Goal: Find contact information: Obtain details needed to contact an individual or organization

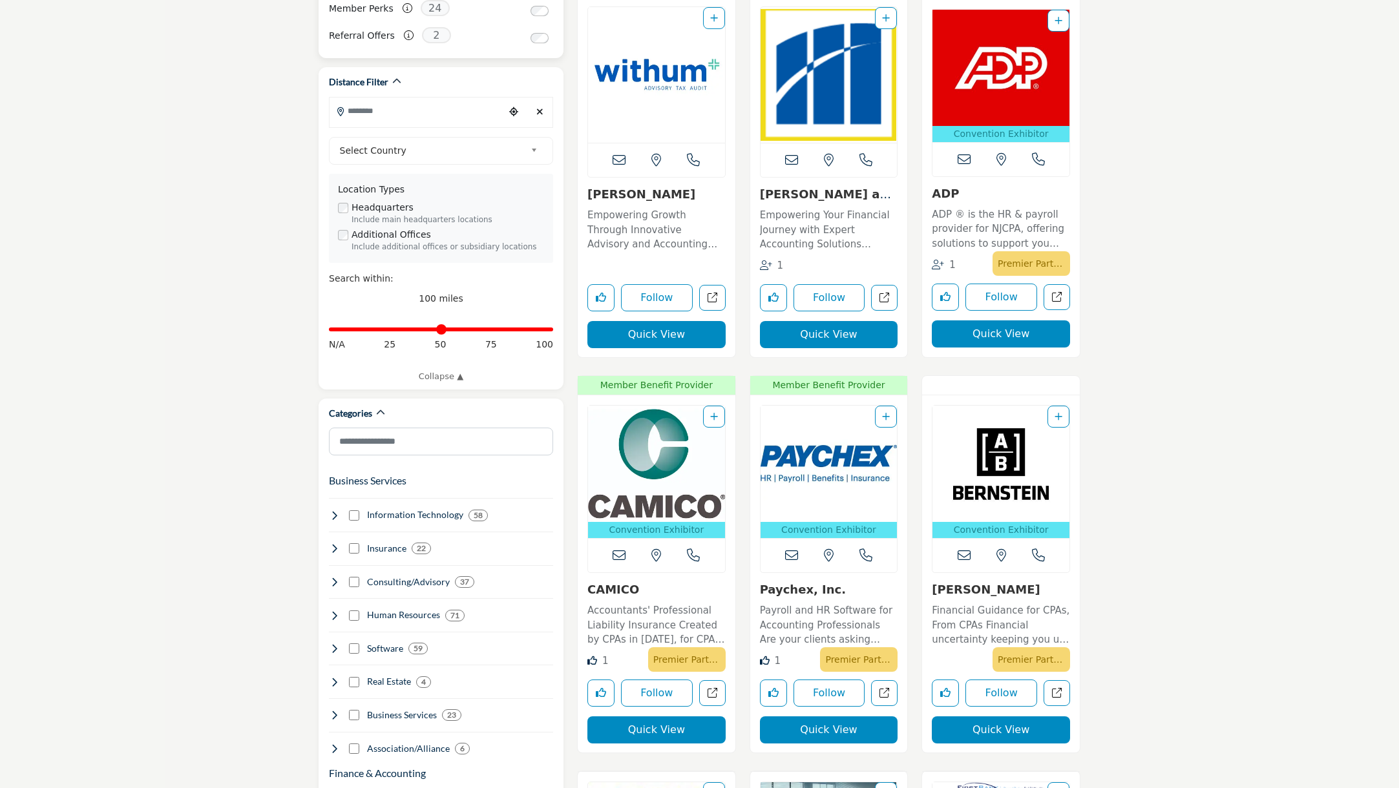
scroll to position [417, 0]
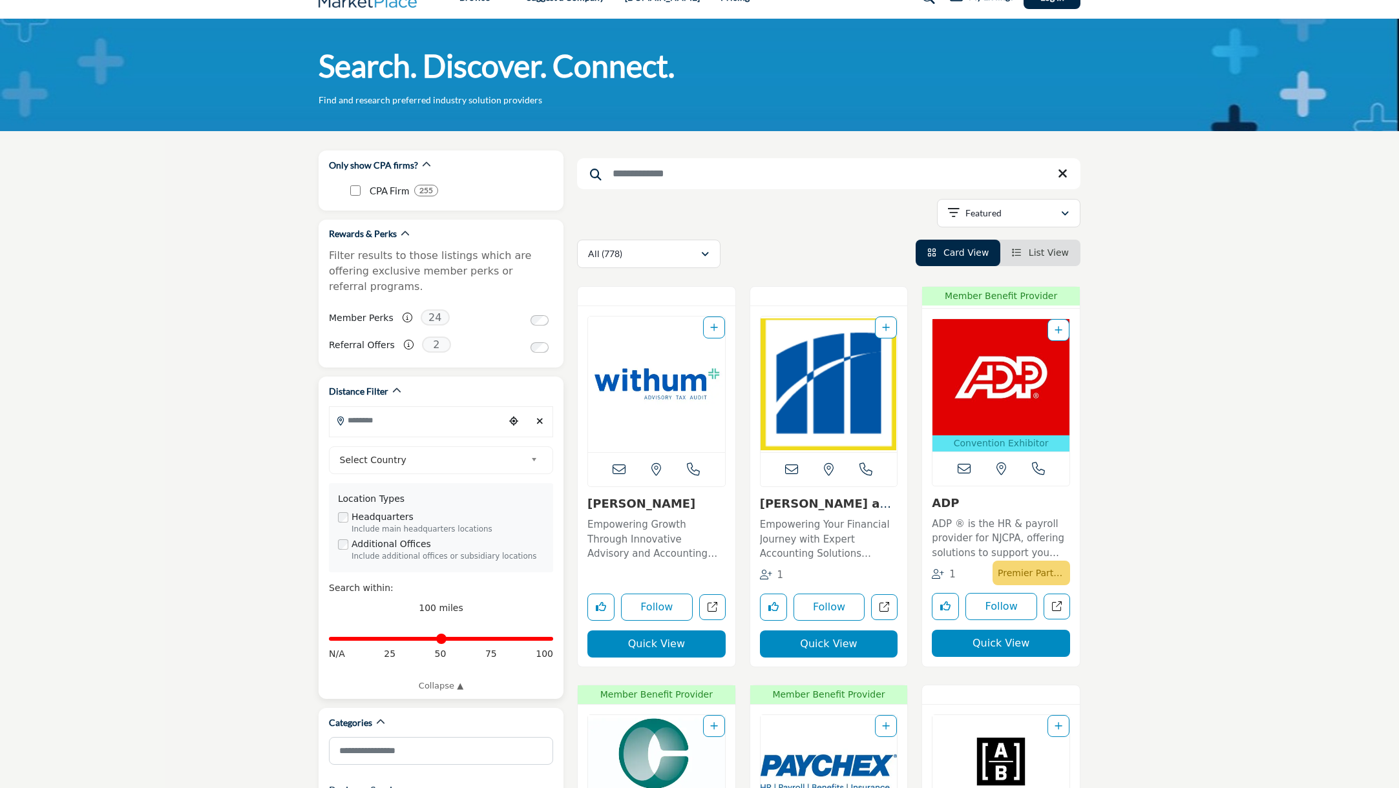
scroll to position [98, 0]
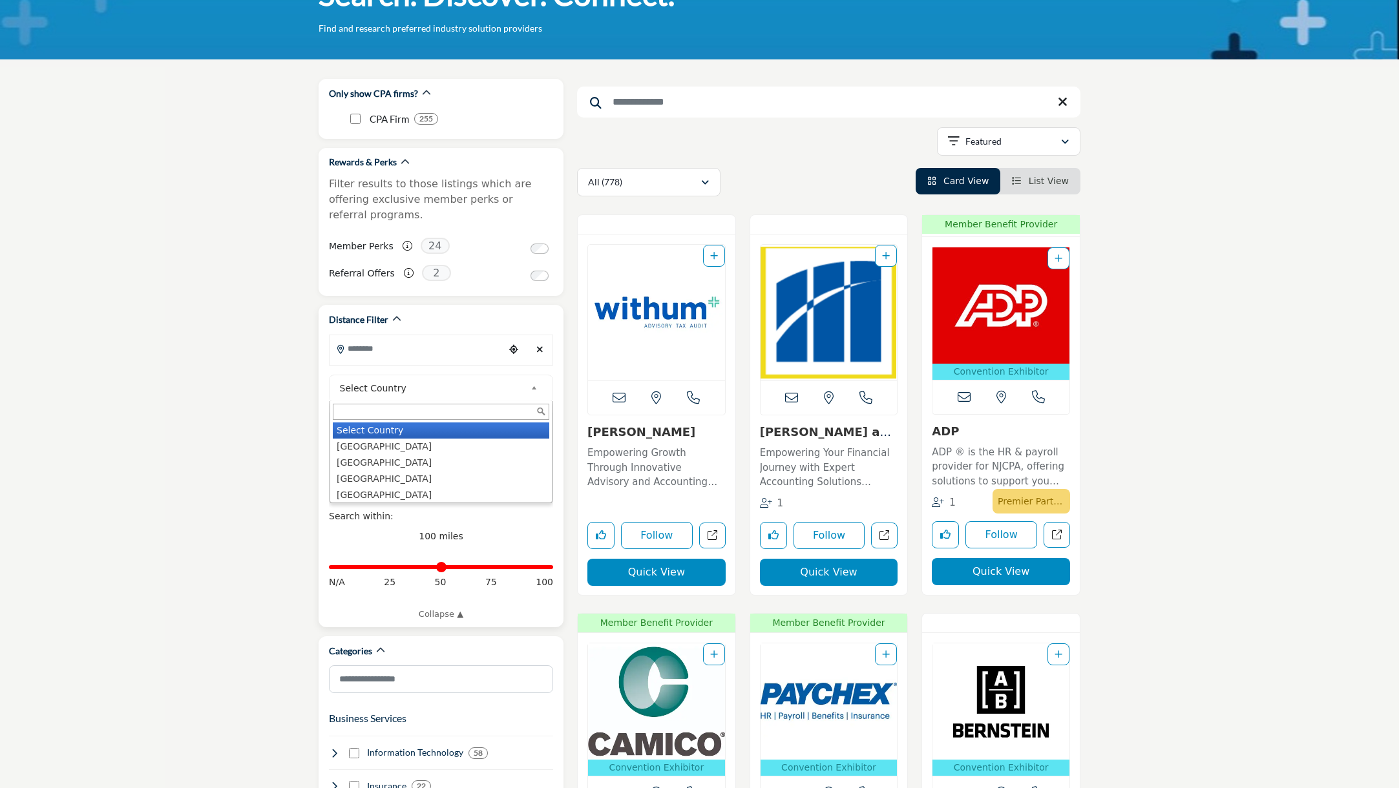
click at [431, 381] on span "Select Country" at bounding box center [433, 389] width 186 height 16
click at [385, 439] on li "United States" at bounding box center [441, 447] width 217 height 16
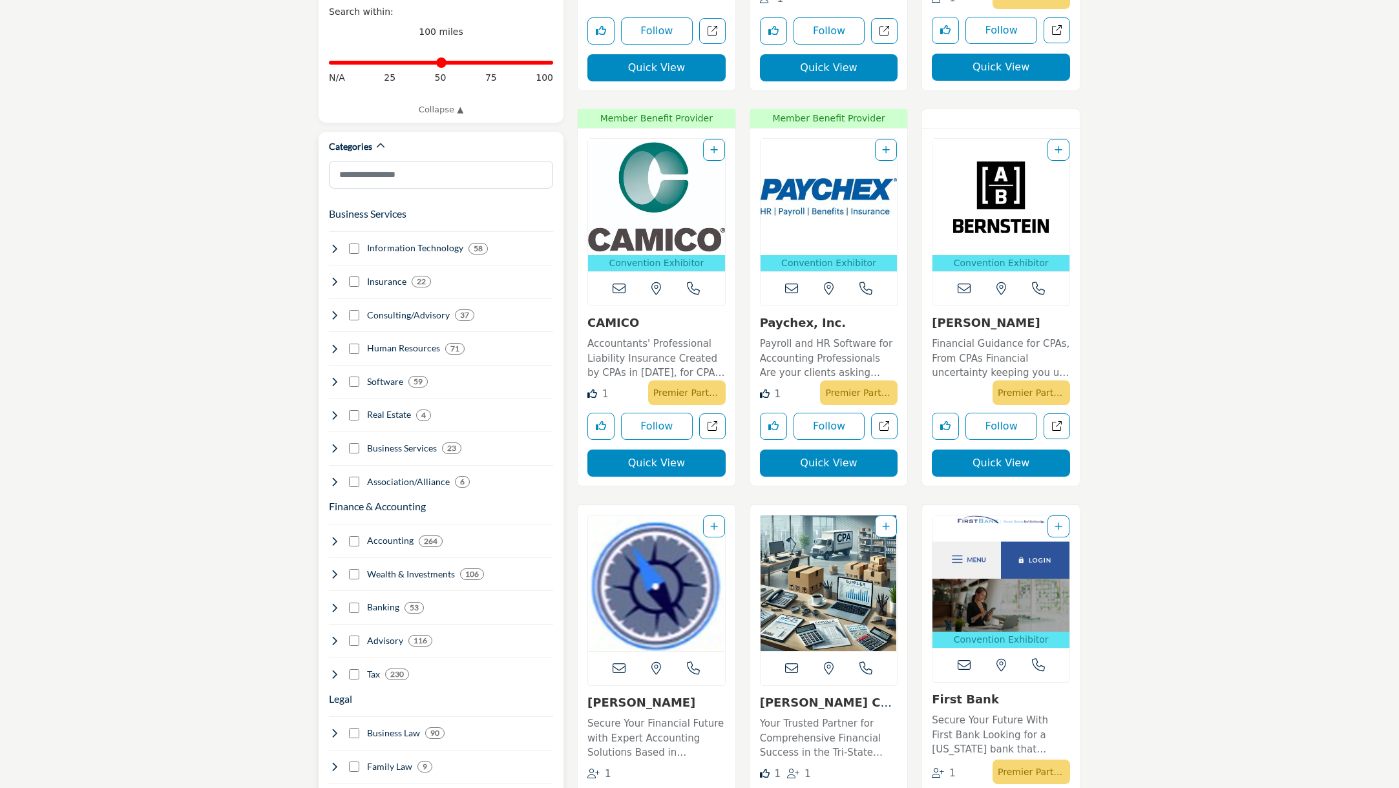
scroll to position [605, 0]
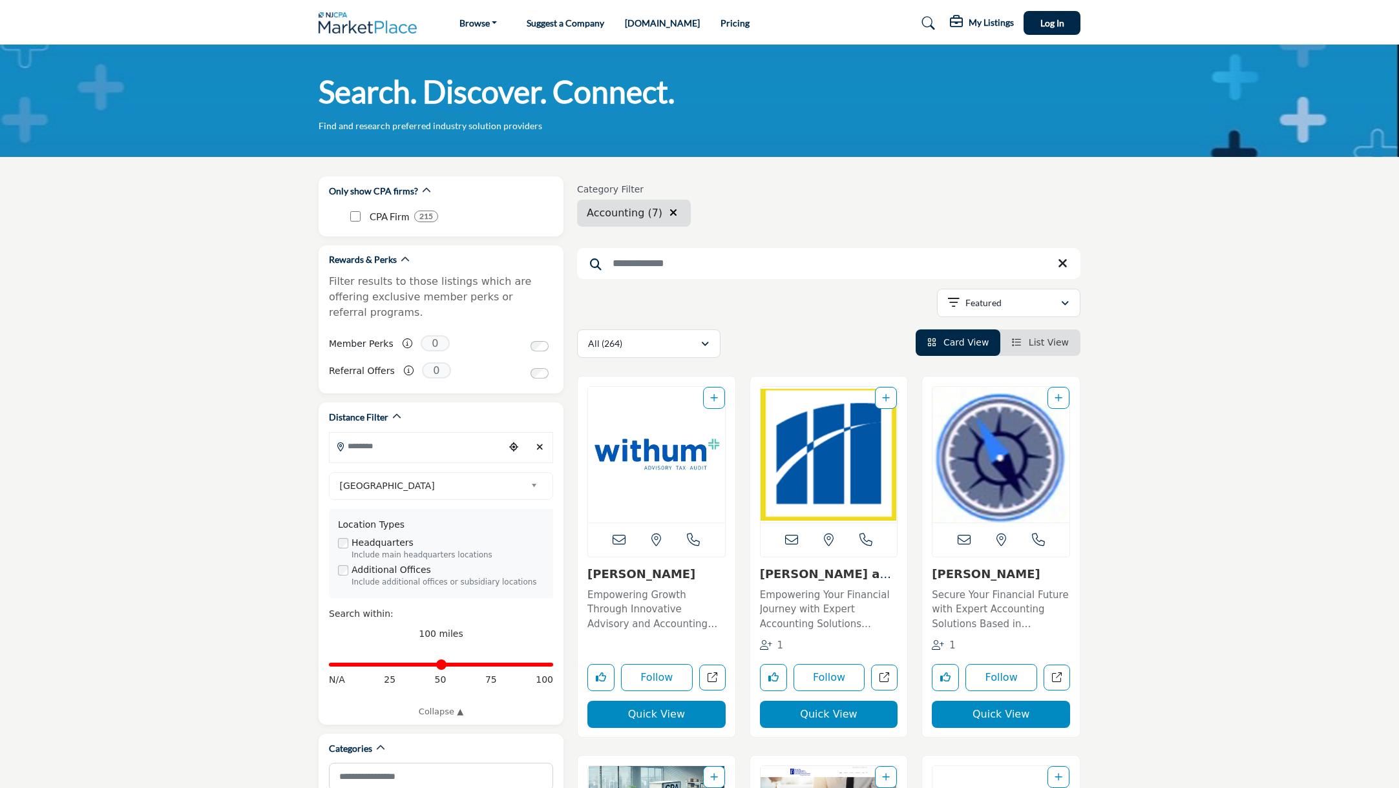
scroll to position [205, 0]
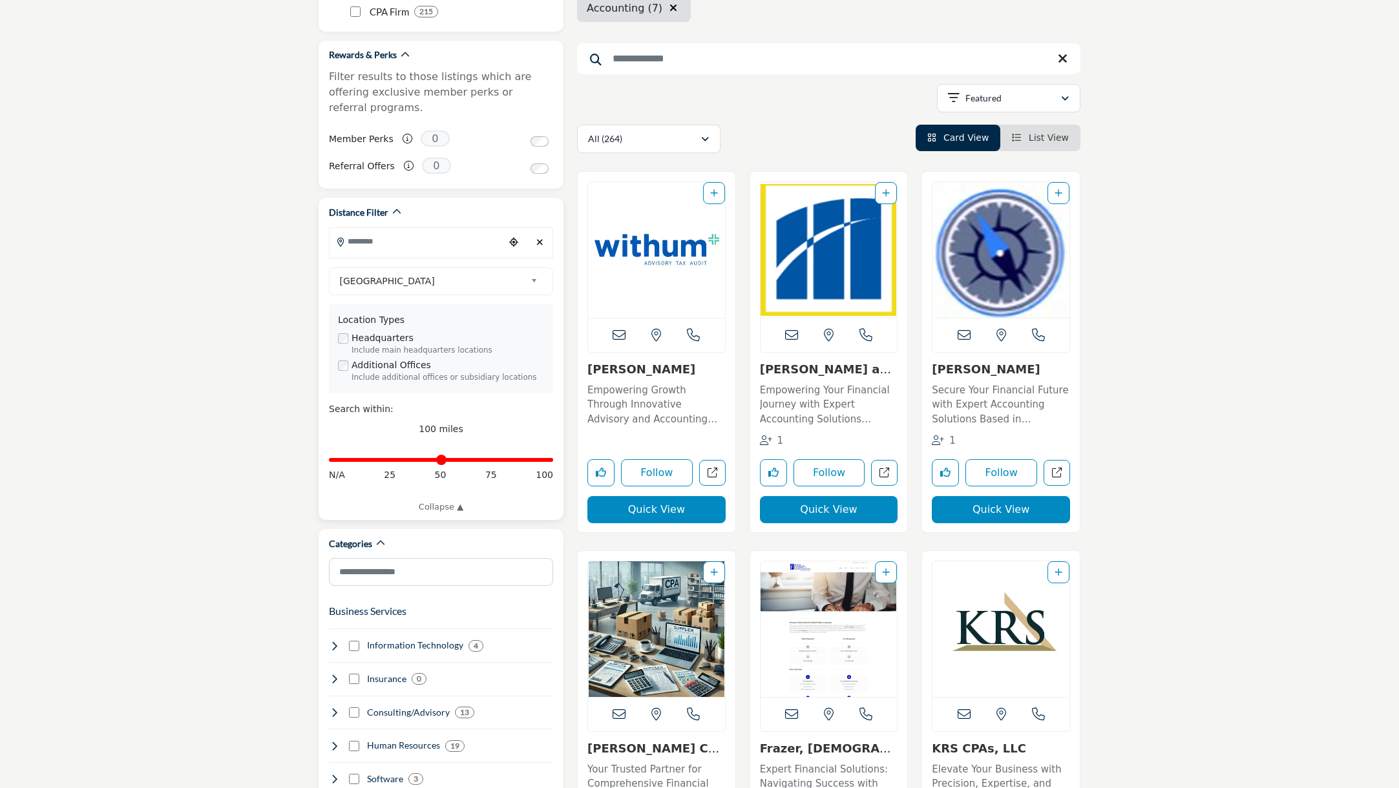
click at [432, 233] on input "Search Location" at bounding box center [417, 241] width 174 height 25
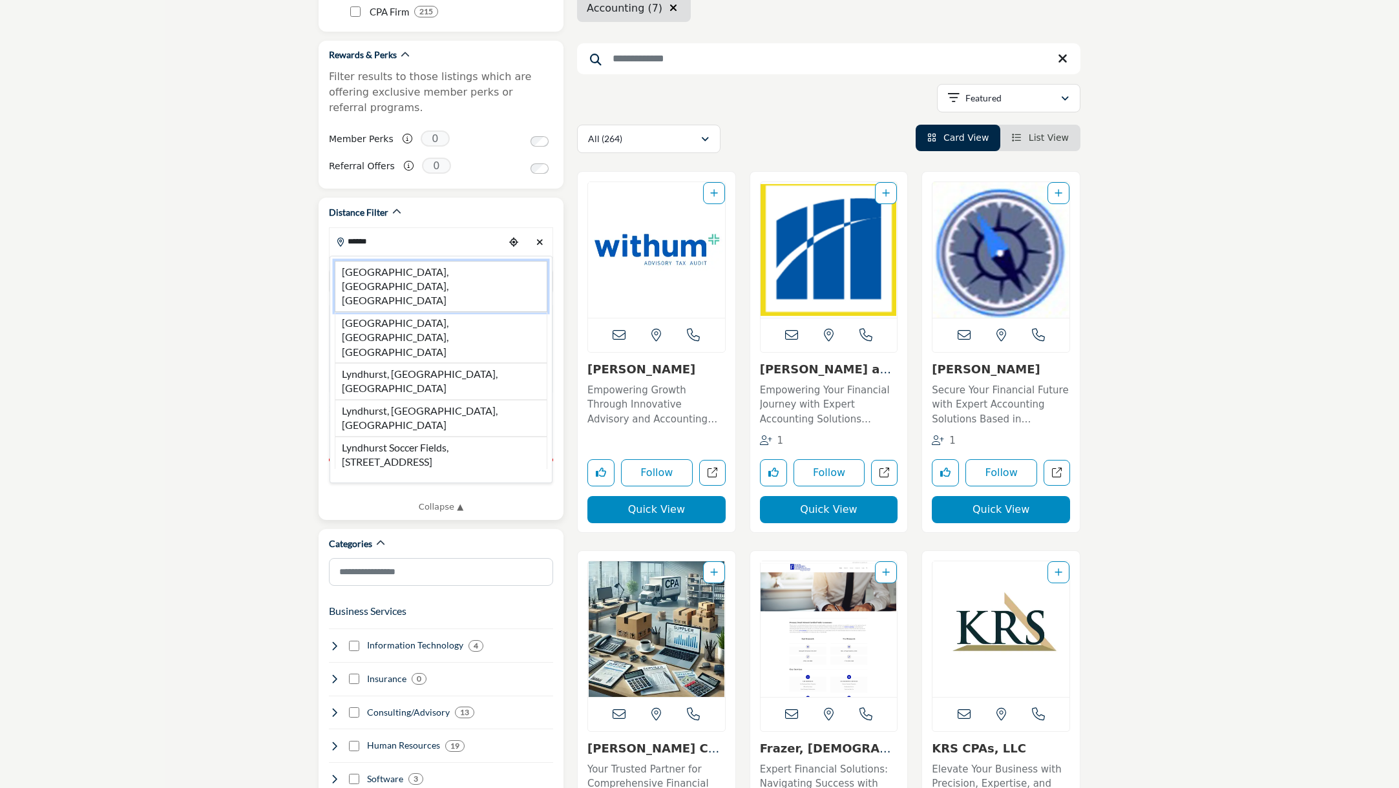
click at [465, 261] on li "Lyndhurst, NJ, USA" at bounding box center [441, 286] width 213 height 51
type input "**********"
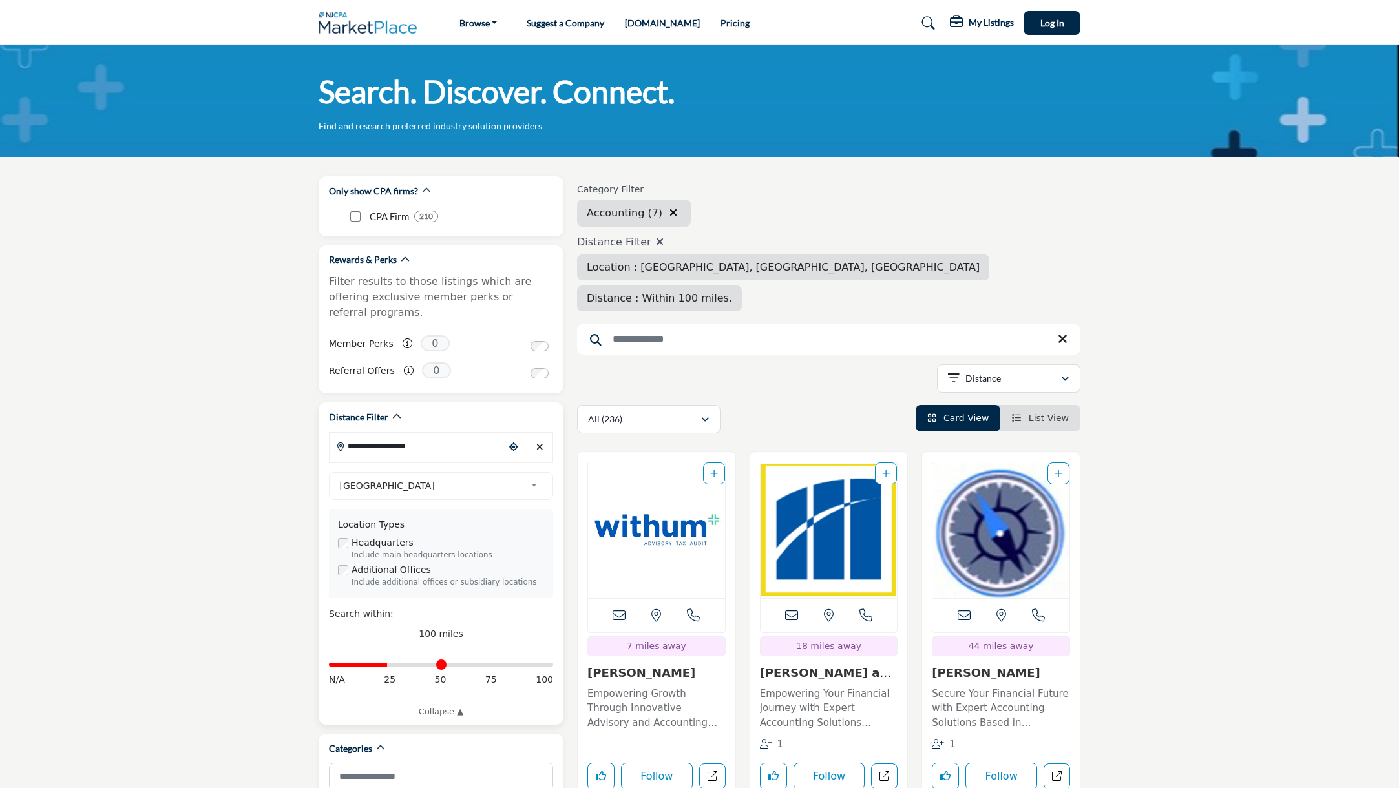
drag, startPoint x: 545, startPoint y: 651, endPoint x: 390, endPoint y: 649, distance: 155.1
type input "**"
click at [390, 664] on input "Distance in miles" at bounding box center [441, 665] width 224 height 3
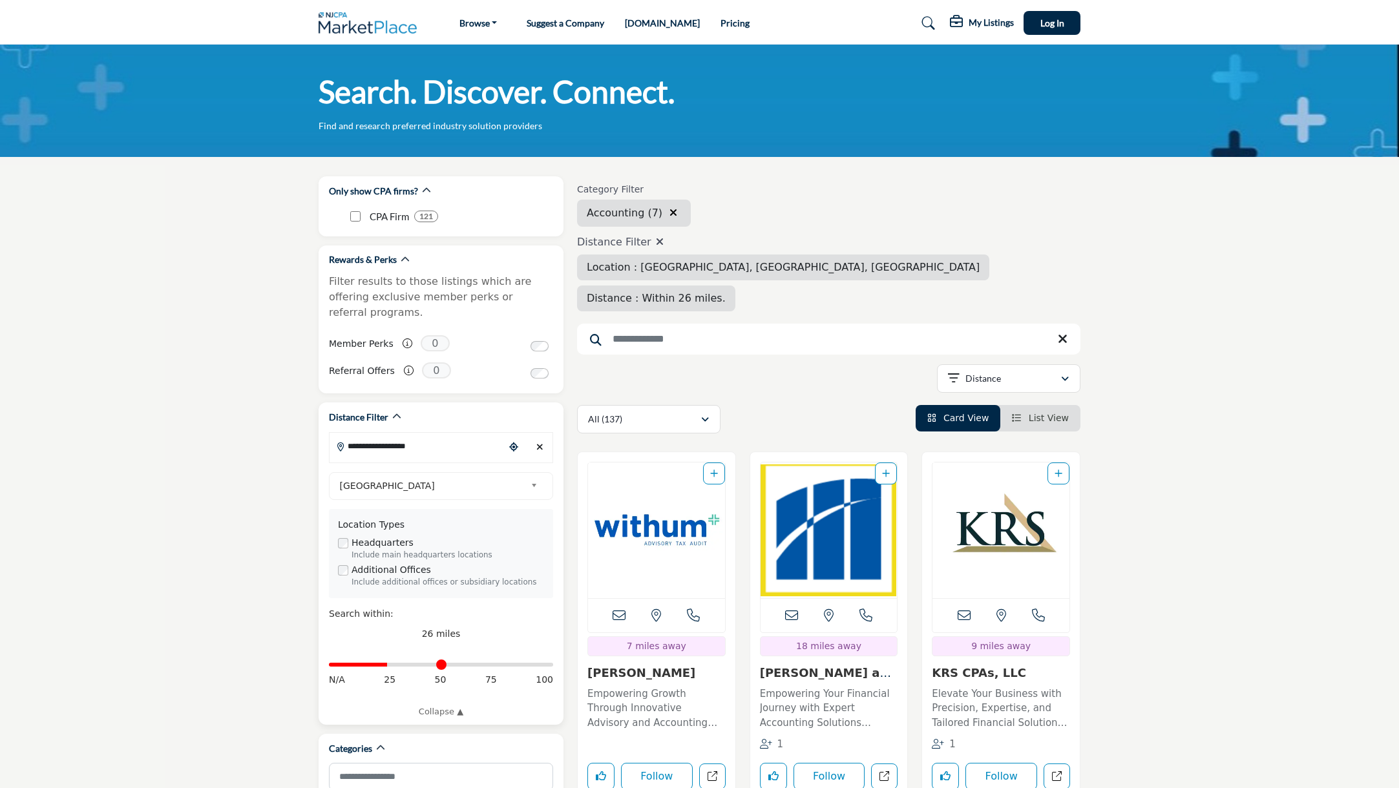
scroll to position [101, 0]
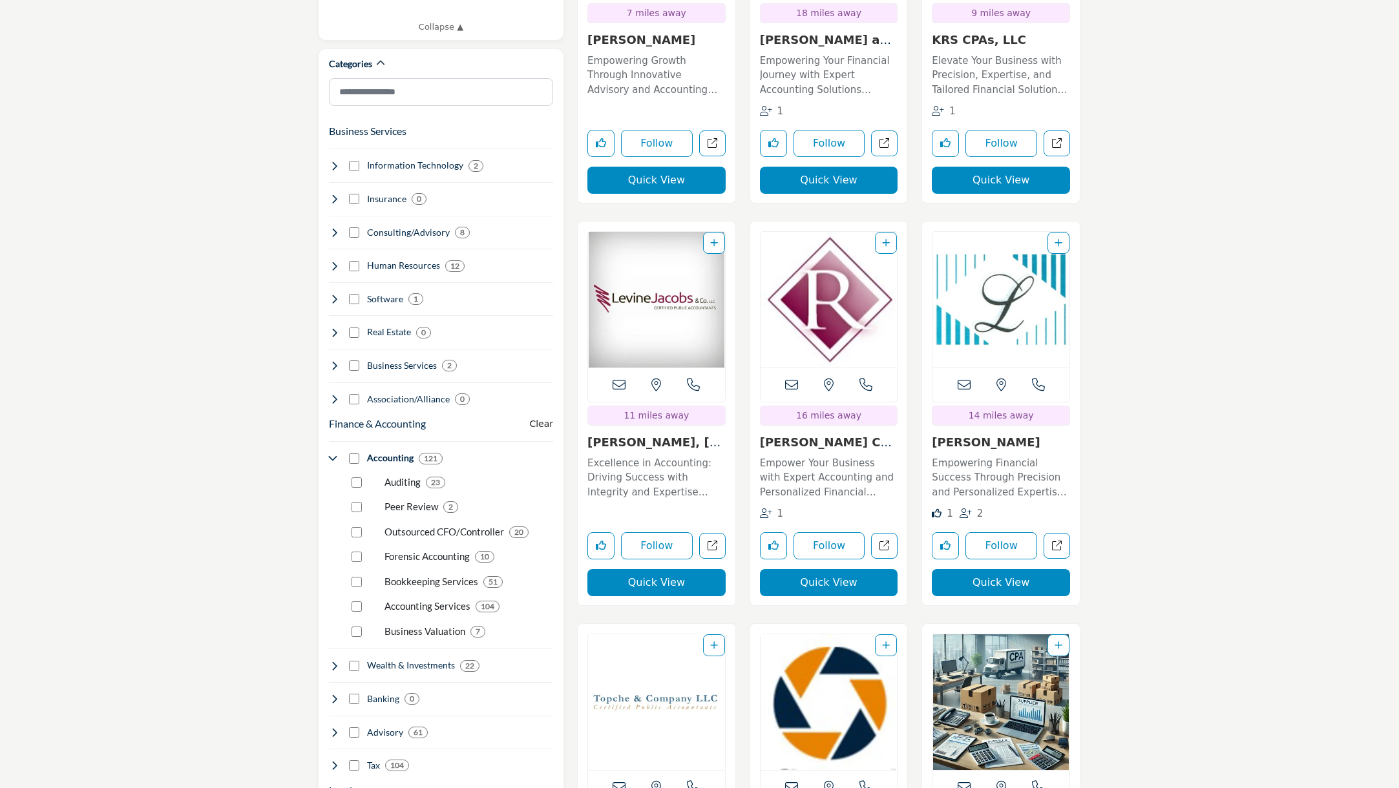
scroll to position [708, 0]
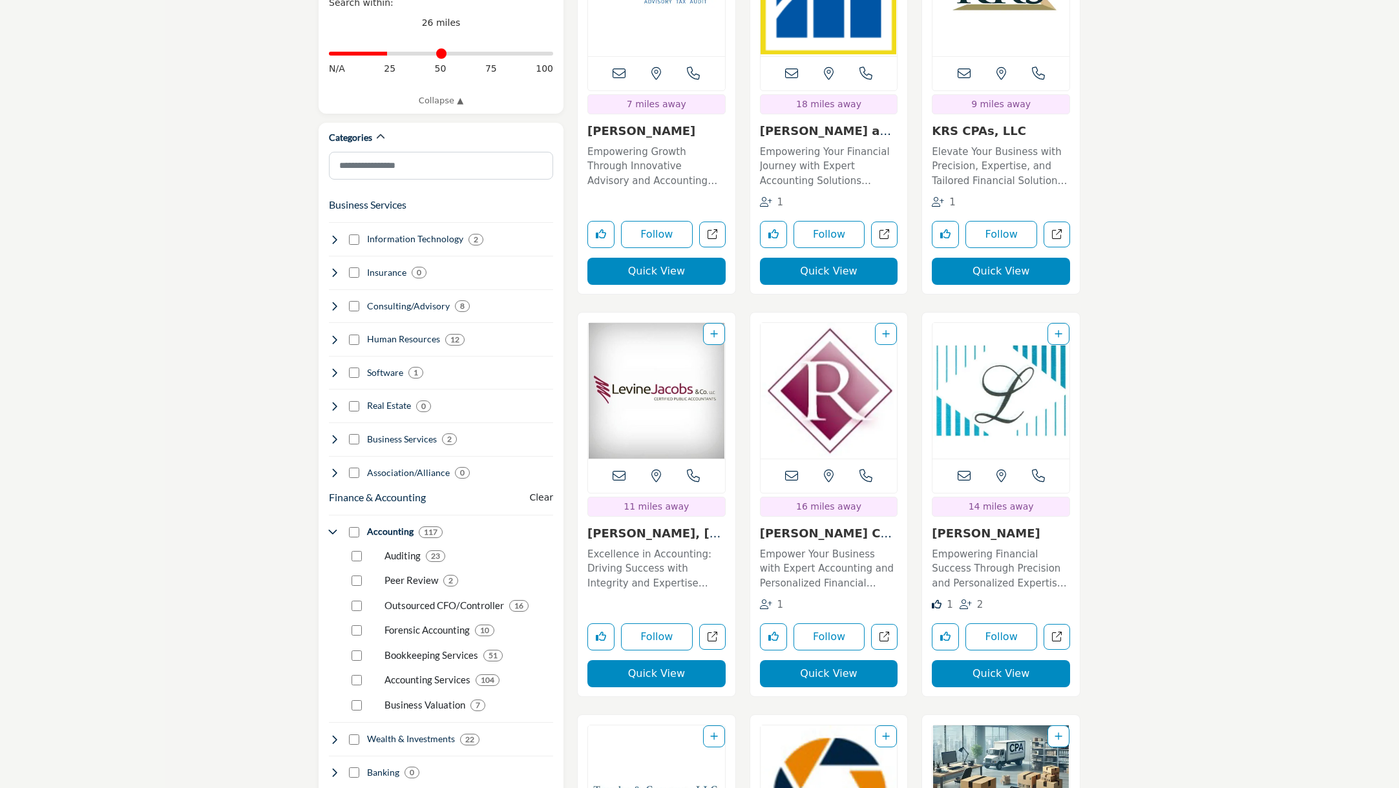
scroll to position [724, 0]
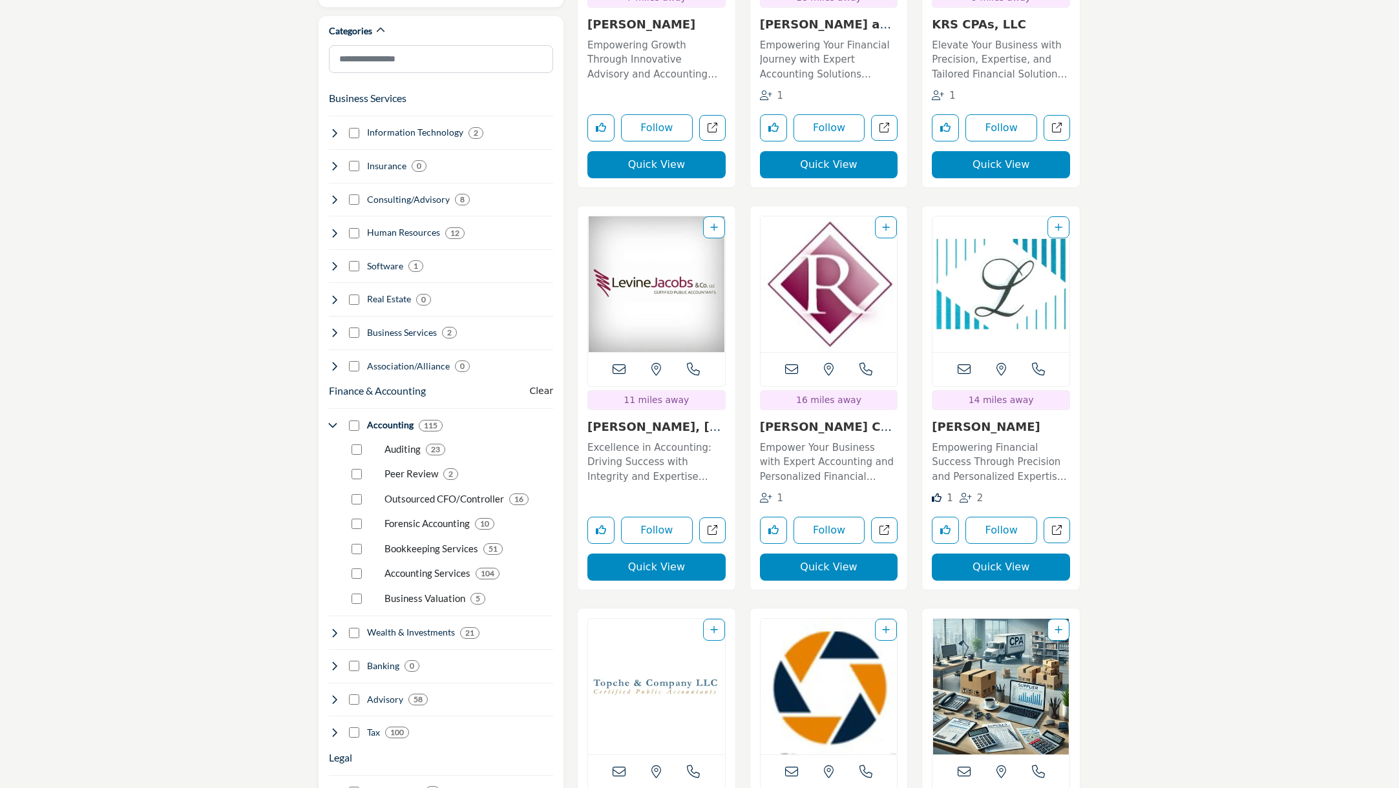
scroll to position [783, 0]
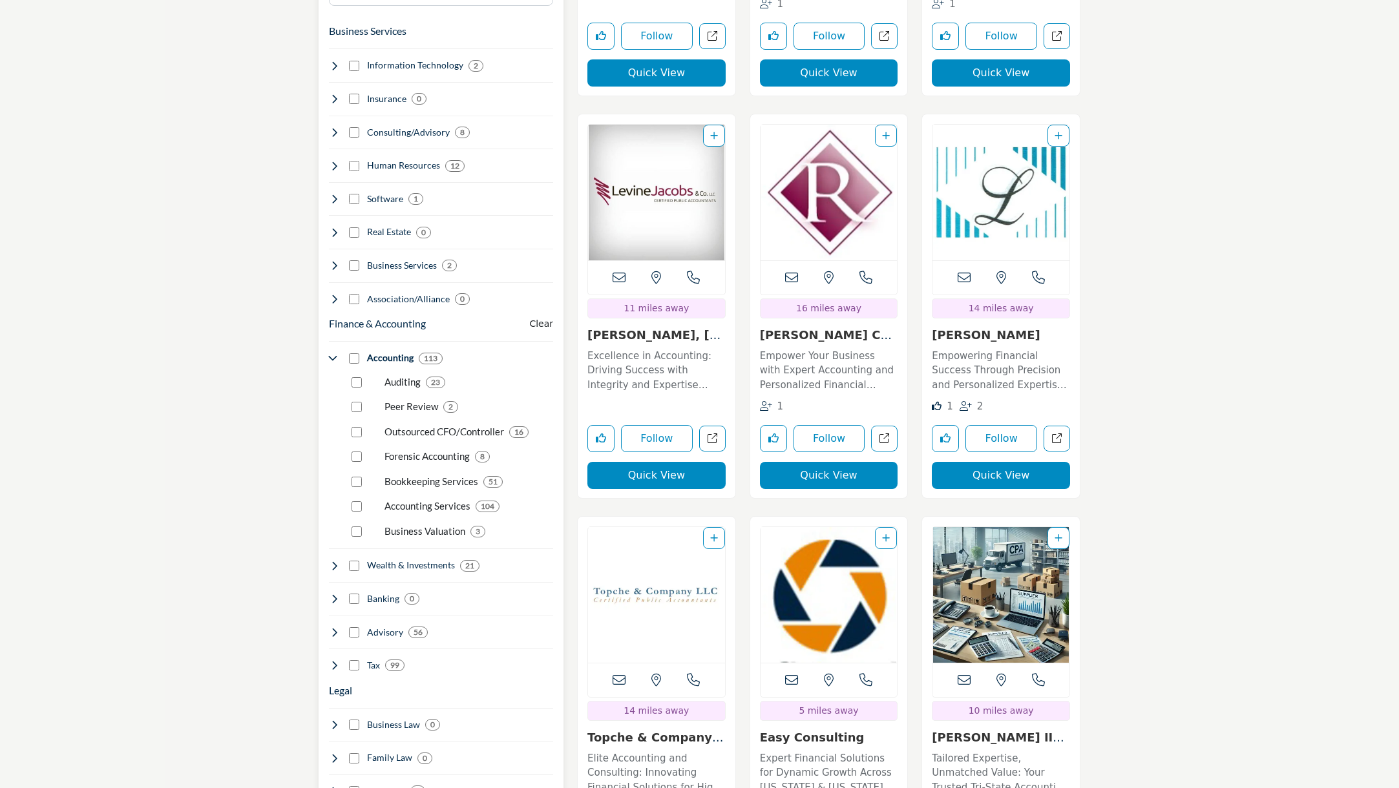
scroll to position [1037, 0]
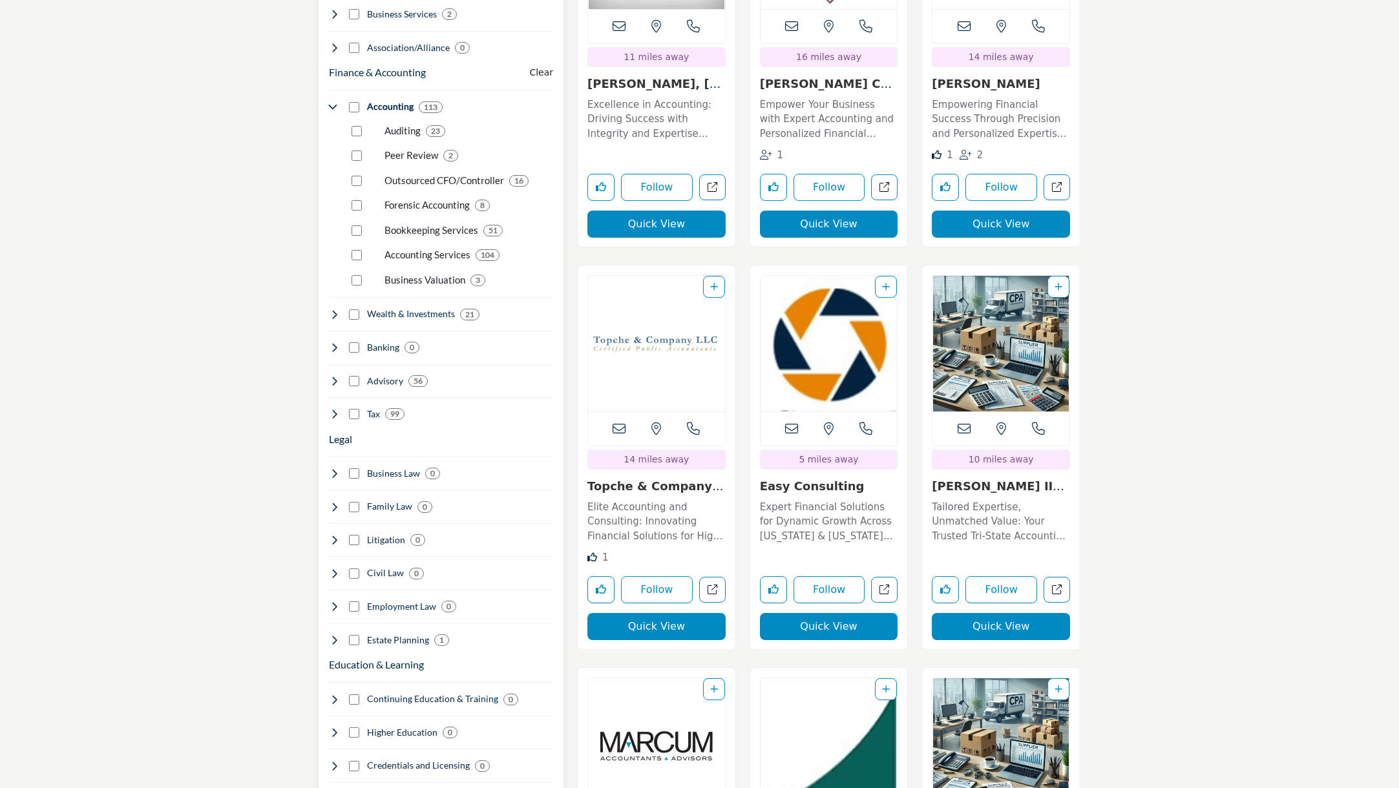
click at [335, 409] on icon at bounding box center [334, 414] width 10 height 10
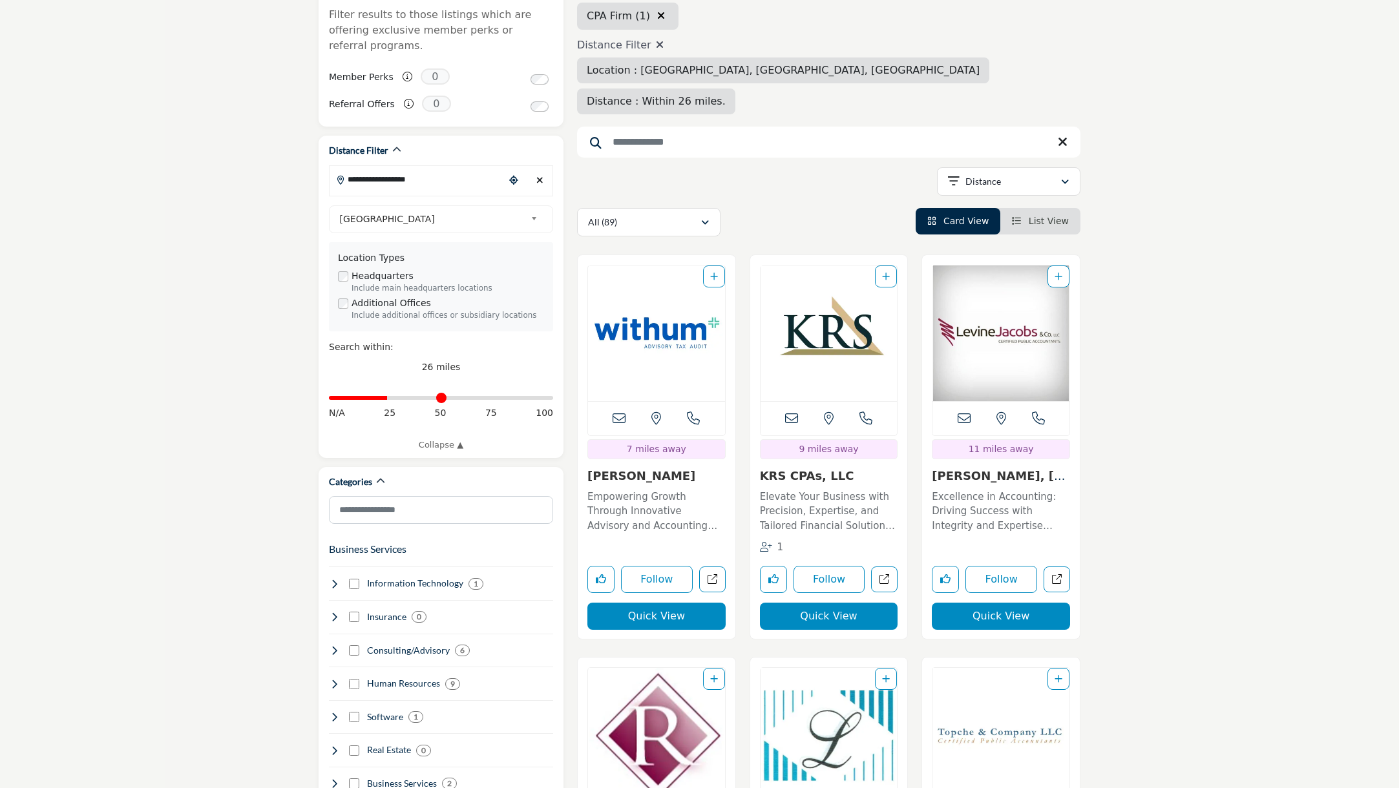
scroll to position [382, 0]
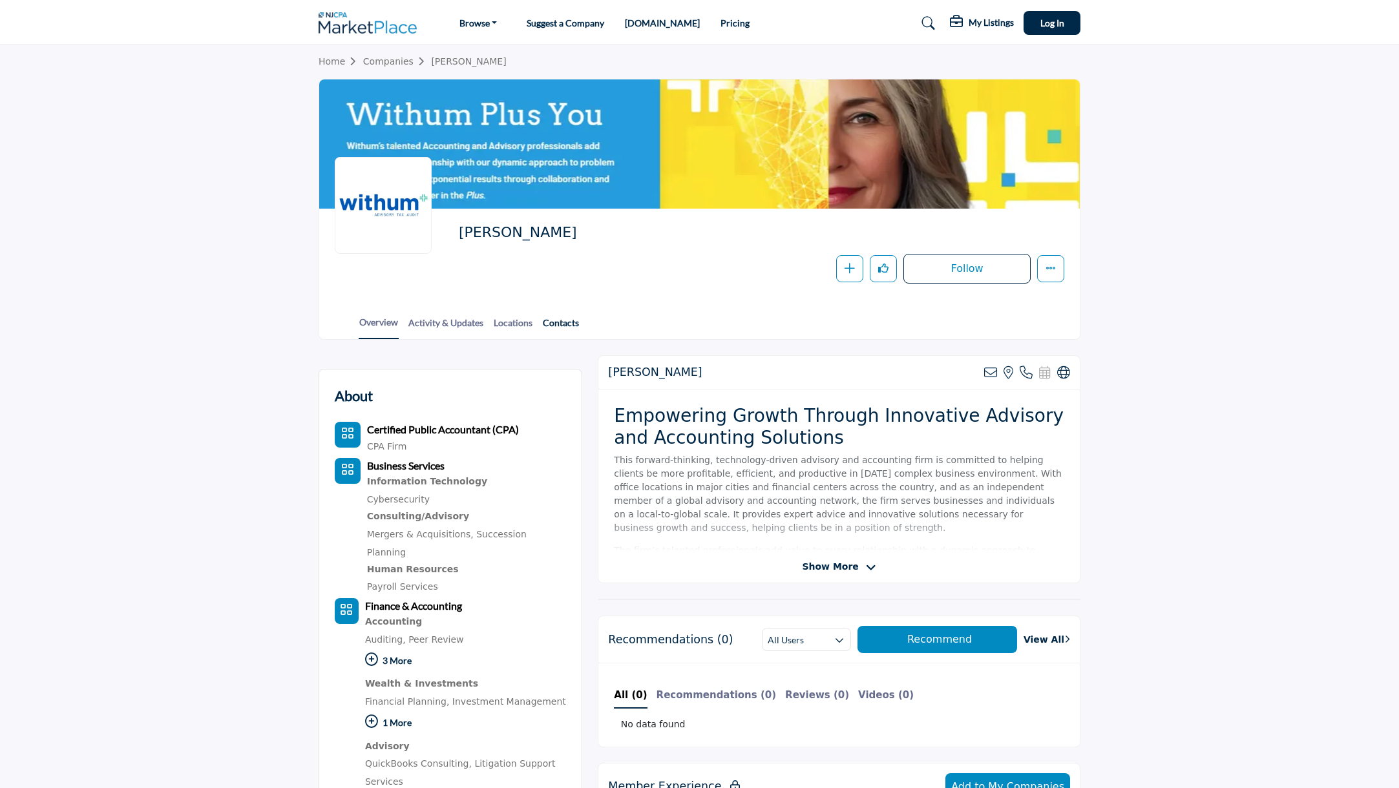
click at [567, 322] on link "Contacts" at bounding box center [560, 327] width 37 height 23
